Goal: Task Accomplishment & Management: Use online tool/utility

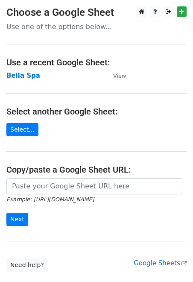
click at [23, 76] on strong "Bella Spa" at bounding box center [23, 76] width 34 height 8
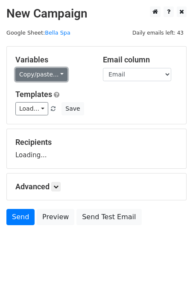
click at [58, 76] on link "Copy/paste..." at bounding box center [41, 74] width 52 height 13
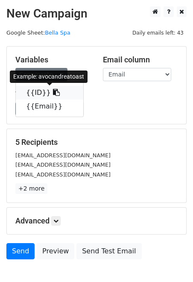
click at [53, 92] on icon at bounding box center [56, 92] width 7 height 7
